Goal: Transaction & Acquisition: Purchase product/service

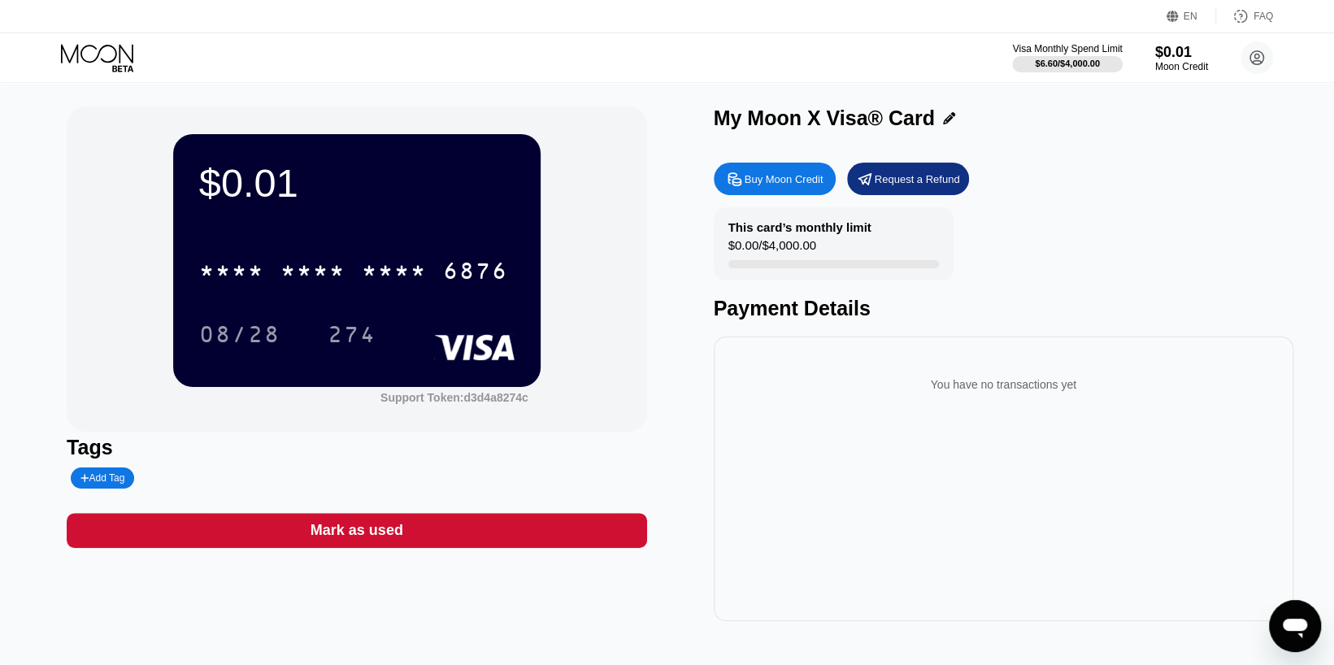
click at [576, 398] on div "$0.01 * * * * * * * * * * * * 6876 08/28 274 Support Token: d3d4a8274c" at bounding box center [357, 269] width 580 height 325
click at [779, 185] on div "Buy Moon Credit" at bounding box center [784, 179] width 79 height 14
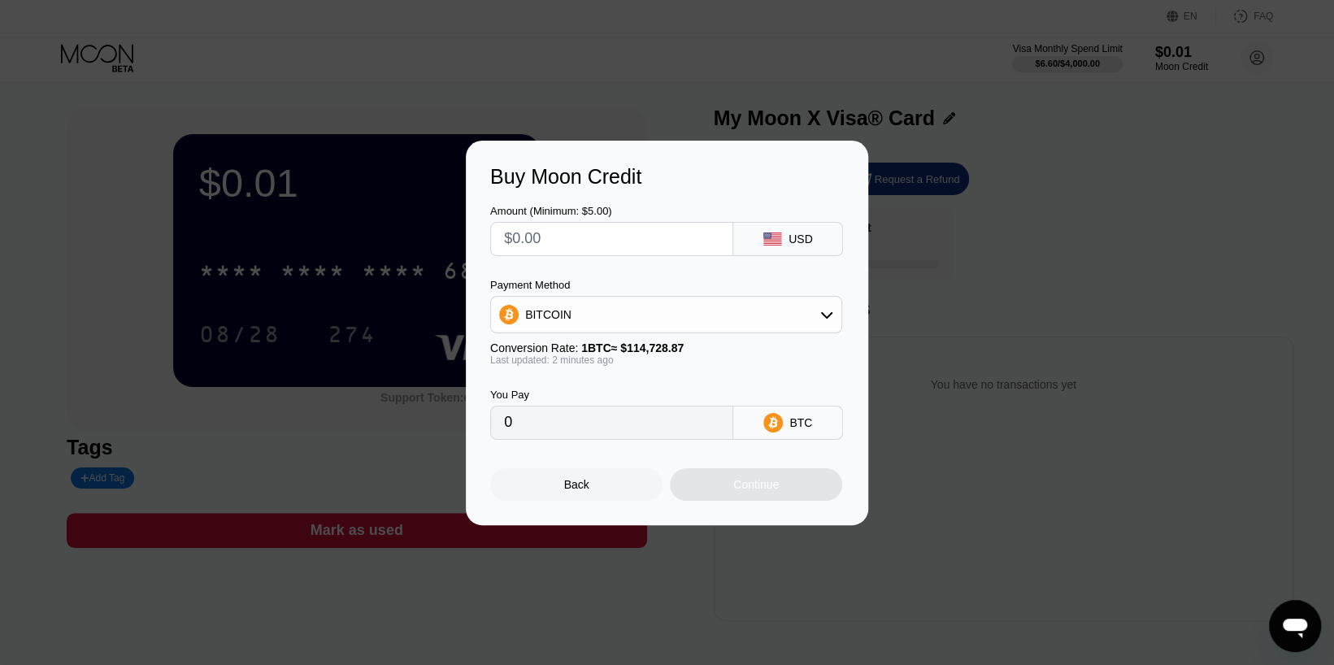
click at [607, 235] on input "text" at bounding box center [611, 239] width 215 height 33
type input "$1"
type input "0.00000872"
type input "$12"
type input "0.00010460"
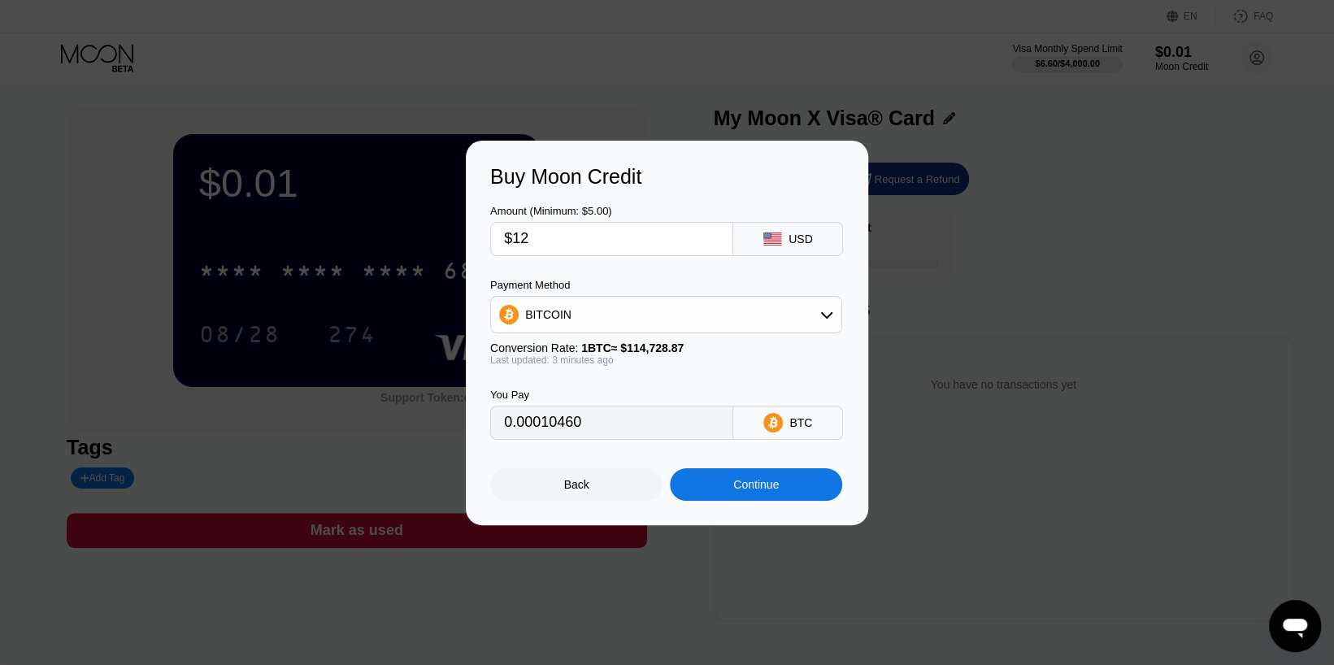
type input "$120"
type input "0.00104595"
type input "$1200"
type input "0.01045945"
type input "$1200"
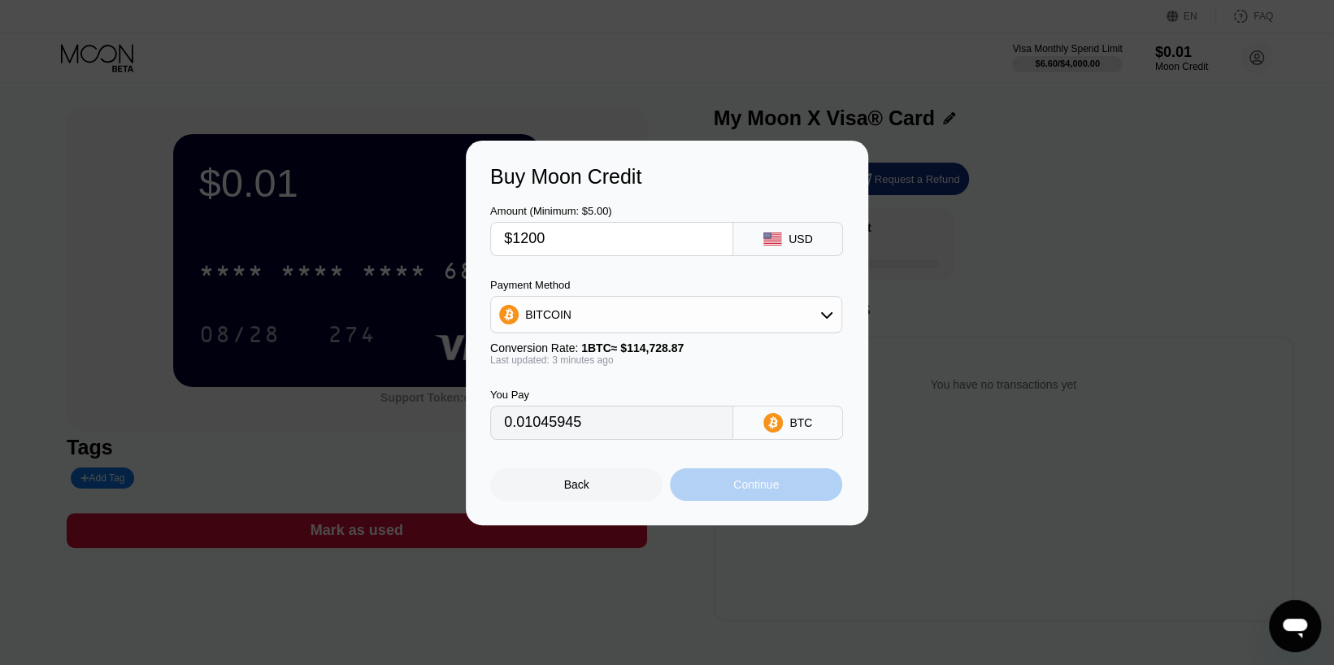
click at [763, 489] on div "Continue" at bounding box center [756, 484] width 46 height 13
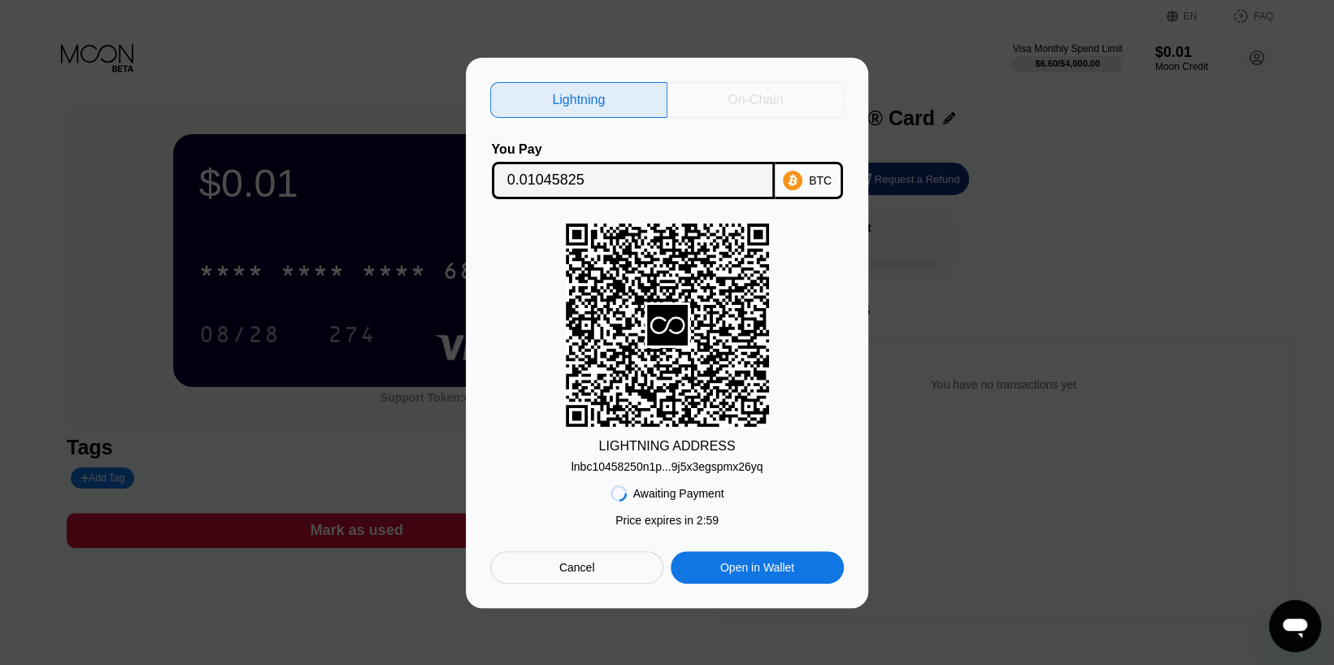
click at [768, 92] on div "On-Chain" at bounding box center [755, 100] width 55 height 16
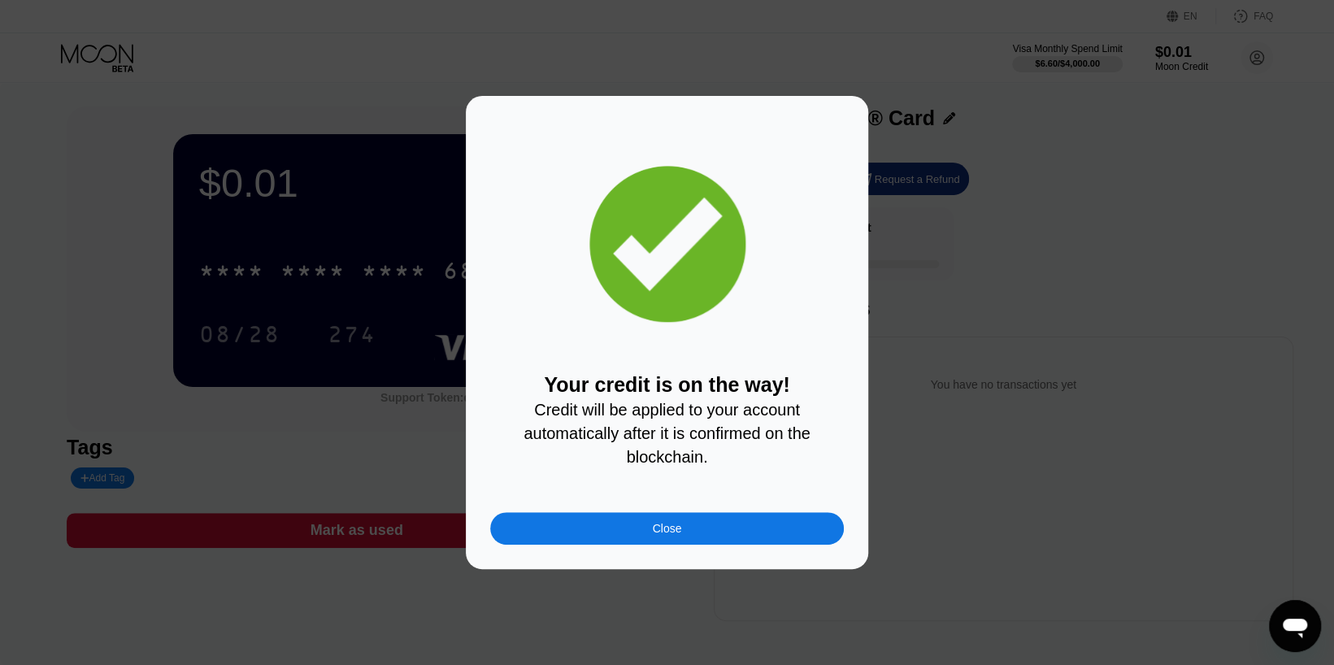
click at [686, 528] on div "Close" at bounding box center [667, 528] width 354 height 33
